Goal: Task Accomplishment & Management: Use online tool/utility

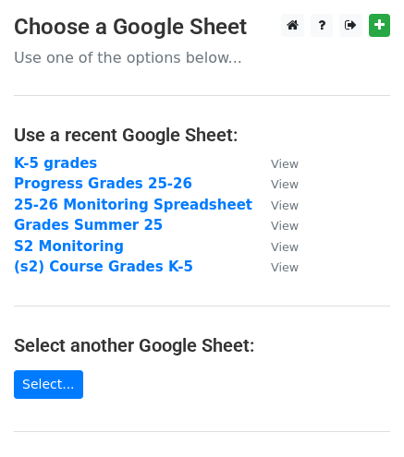
scroll to position [277, 0]
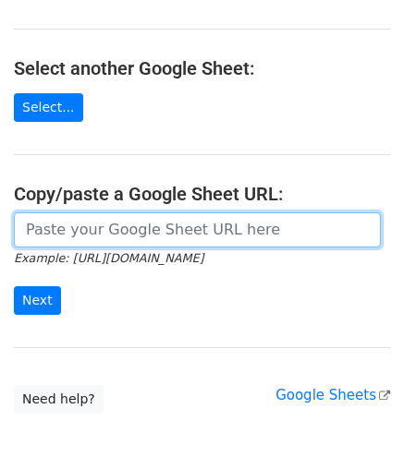
click at [103, 232] on input "url" at bounding box center [197, 229] width 367 height 35
paste input "[URL][DOMAIN_NAME]"
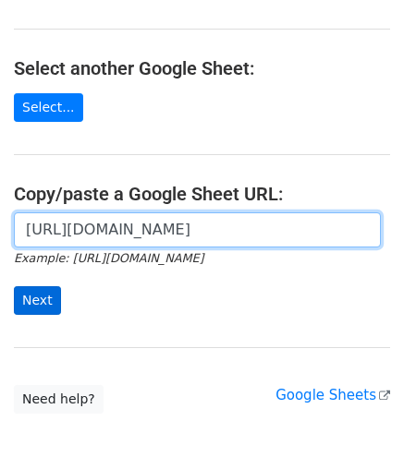
scroll to position [0, 536]
type input "https://docs.google.com/spreadsheets/d/1mTs-u1wDIyFi_joX21GbqvLQehHd7YasXqstev4…"
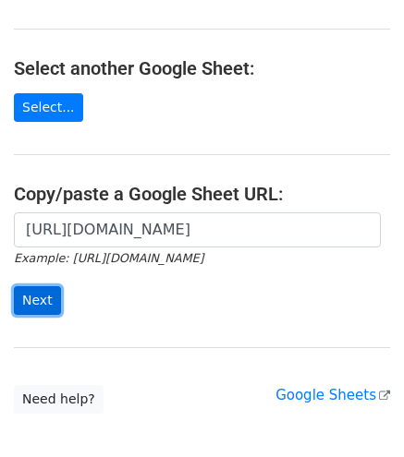
click at [33, 311] on input "Next" at bounding box center [37, 300] width 47 height 29
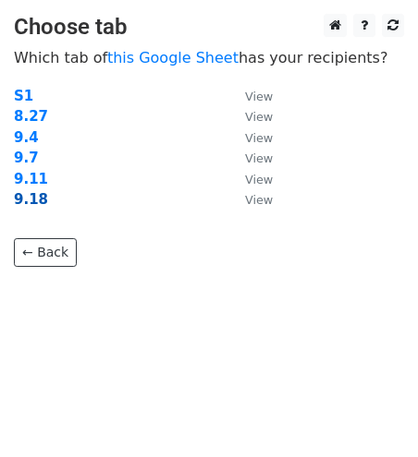
click at [24, 200] on strong "9.18" at bounding box center [31, 199] width 34 height 17
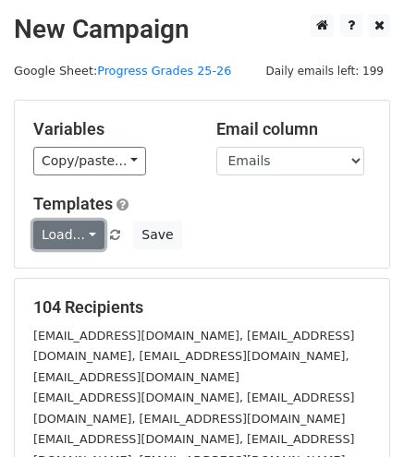
click at [88, 237] on link "Load..." at bounding box center [68, 235] width 71 height 29
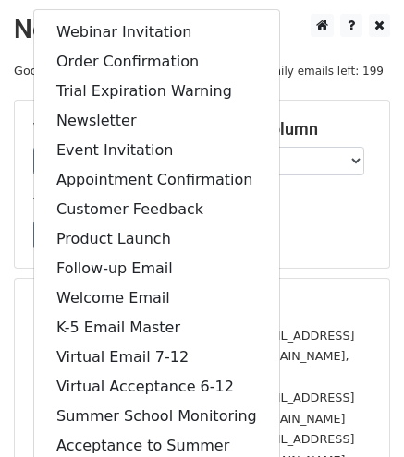
drag, startPoint x: 333, startPoint y: 226, endPoint x: 209, endPoint y: 229, distance: 123.8
click at [331, 228] on div "Load... Webinar Invitation Order Confirmation Trial Expiration Warning Newslett…" at bounding box center [201, 235] width 365 height 29
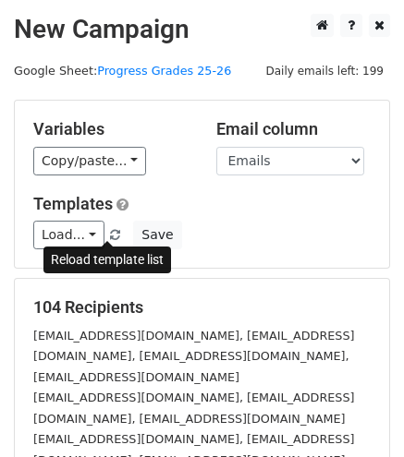
click at [110, 232] on span at bounding box center [115, 236] width 10 height 12
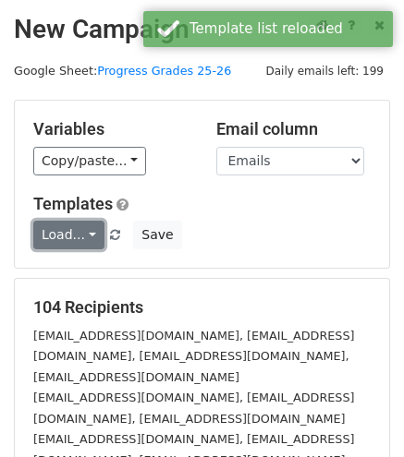
click at [89, 230] on link "Load..." at bounding box center [68, 235] width 71 height 29
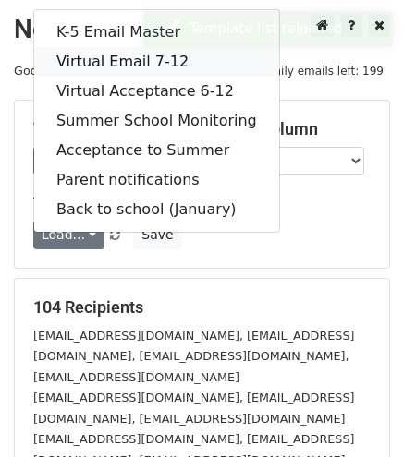
click at [98, 66] on link "Virtual Email 7-12" at bounding box center [156, 62] width 245 height 30
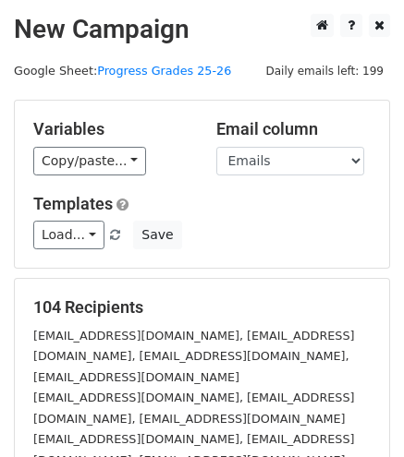
scroll to position [319, 0]
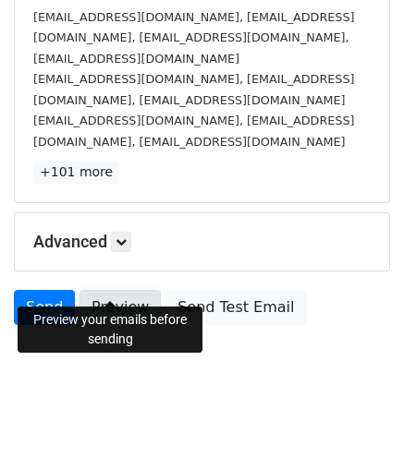
click at [98, 291] on link "Preview" at bounding box center [119, 307] width 81 height 35
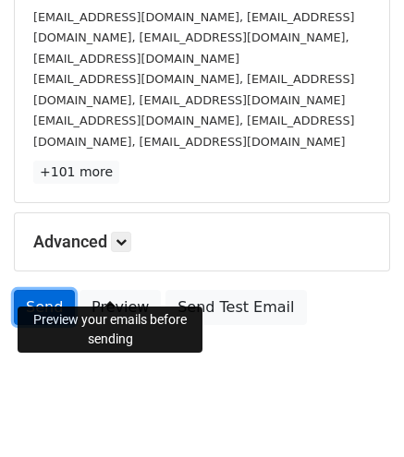
click at [40, 290] on link "Send" at bounding box center [44, 307] width 61 height 35
